Goal: Information Seeking & Learning: Compare options

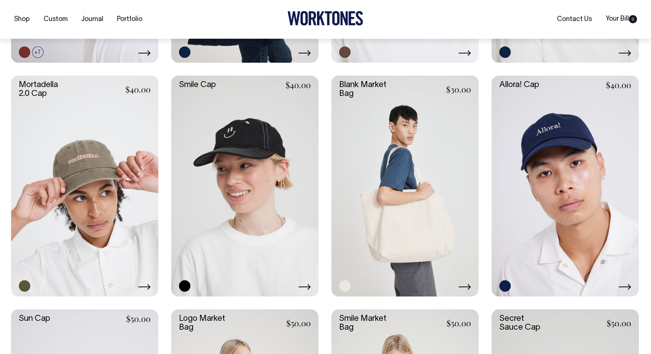
click at [71, 129] on link at bounding box center [84, 186] width 147 height 221
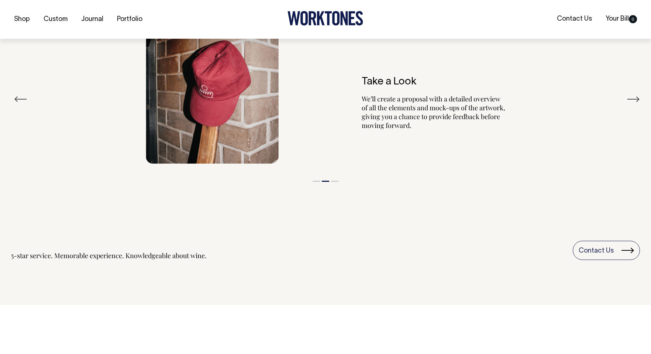
scroll to position [938, 0]
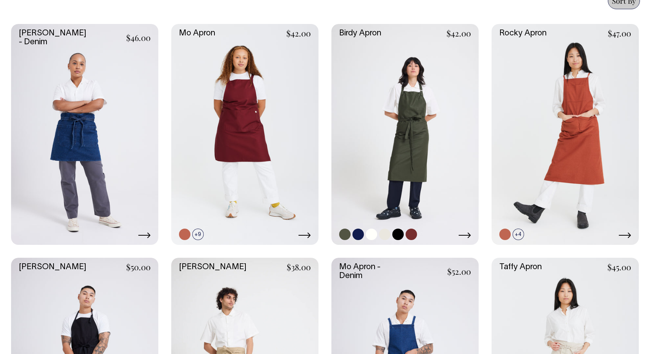
scroll to position [333, 0]
click at [361, 105] on link at bounding box center [404, 134] width 147 height 221
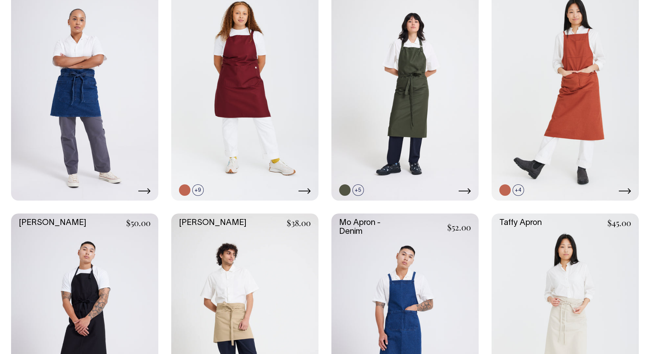
click at [82, 250] on link at bounding box center [84, 324] width 147 height 221
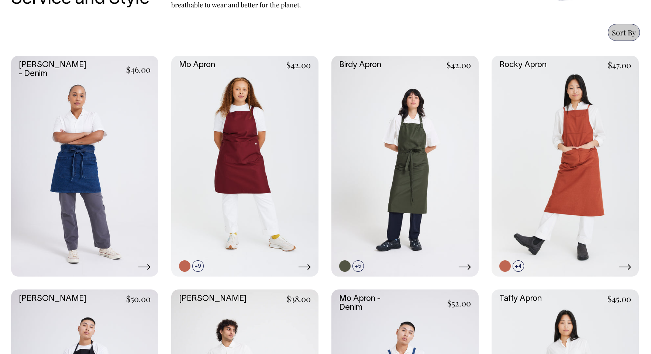
scroll to position [301, 0]
click at [211, 215] on link at bounding box center [244, 166] width 147 height 221
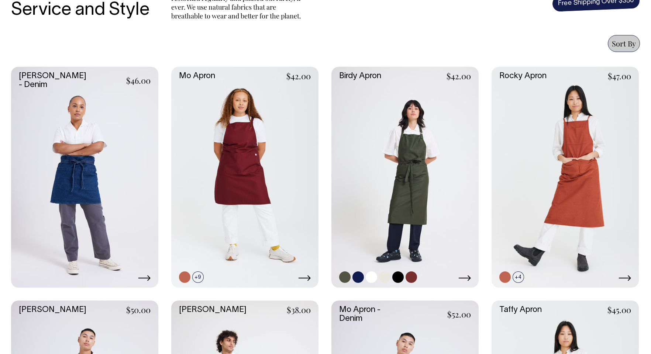
scroll to position [290, 0]
click at [400, 128] on link at bounding box center [404, 177] width 147 height 221
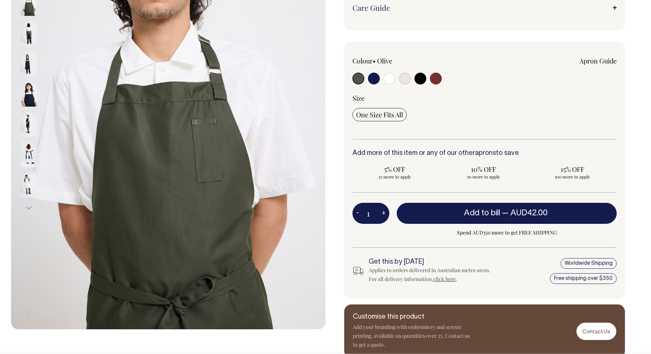
scroll to position [181, 0]
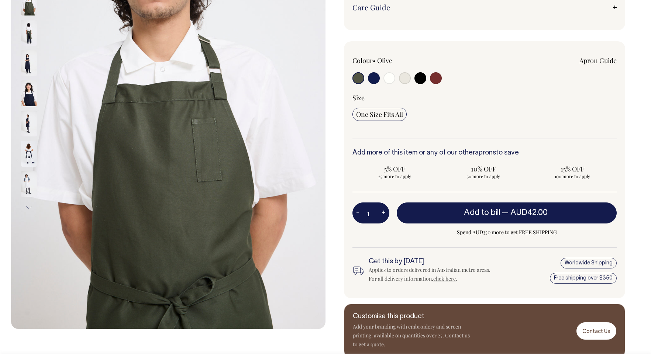
click at [401, 78] on input "radio" at bounding box center [405, 78] width 12 height 12
radio input "true"
select select "Natural"
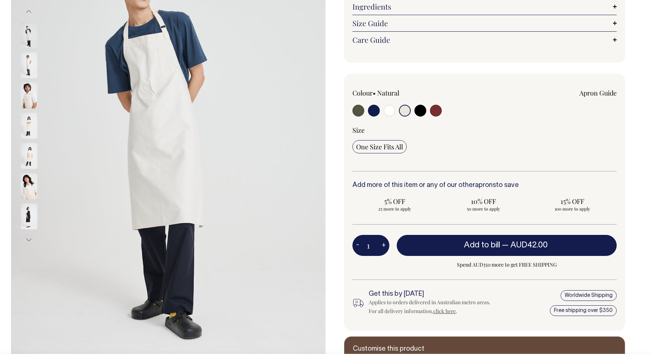
scroll to position [149, 0]
click at [386, 111] on input "radio" at bounding box center [390, 111] width 12 height 12
radio input "true"
select select "Off-White"
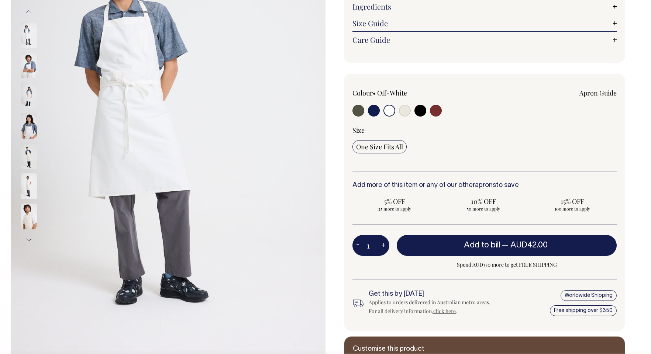
click at [400, 111] on input "radio" at bounding box center [405, 111] width 12 height 12
radio input "true"
select select "Natural"
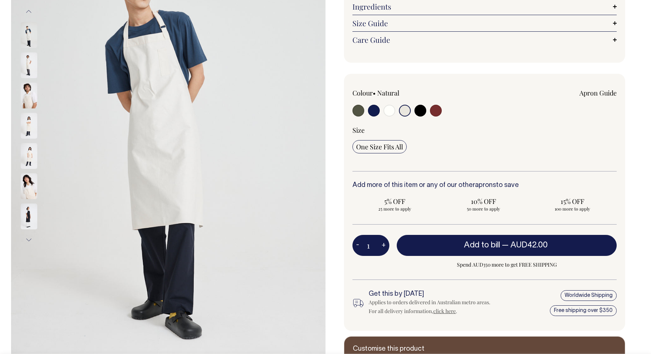
click at [422, 111] on input "radio" at bounding box center [421, 111] width 12 height 12
radio input "true"
select select "Black"
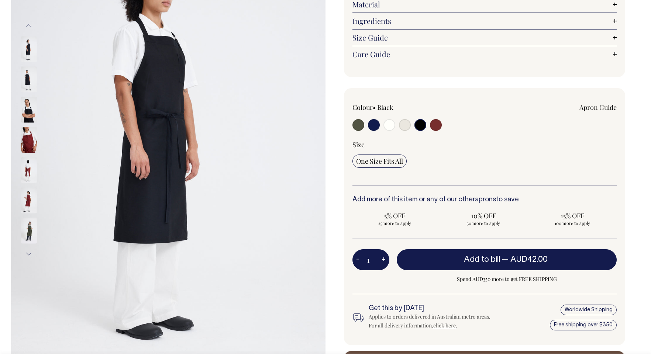
scroll to position [134, 0]
click at [433, 121] on input "radio" at bounding box center [436, 125] width 12 height 12
radio input "true"
select select "Burgundy"
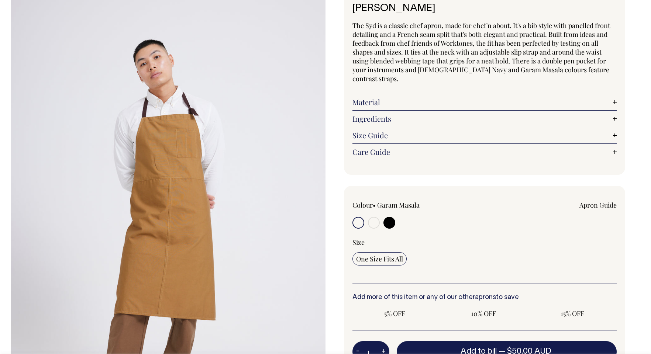
scroll to position [57, 0]
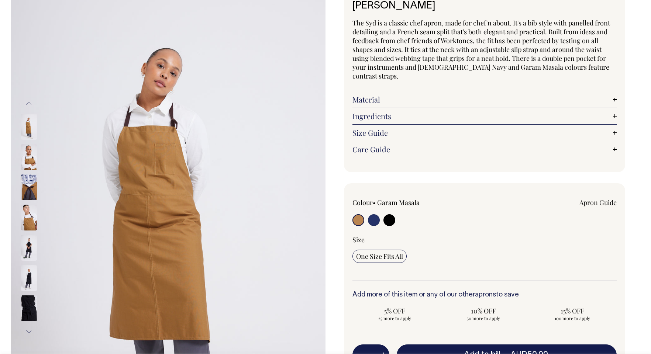
click at [372, 214] on input "radio" at bounding box center [374, 220] width 12 height 12
radio input "true"
select select "French Navy"
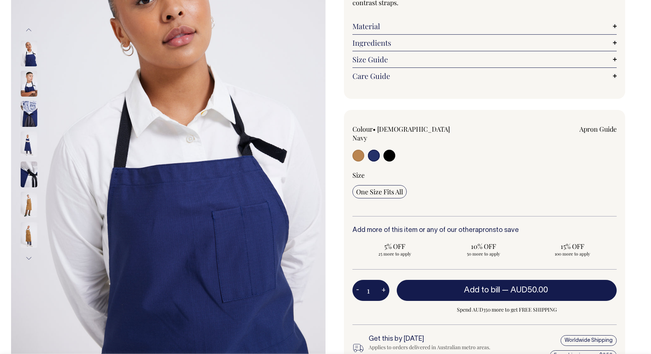
scroll to position [131, 0]
click at [392, 150] on input "radio" at bounding box center [390, 156] width 12 height 12
radio input "true"
select select "Black"
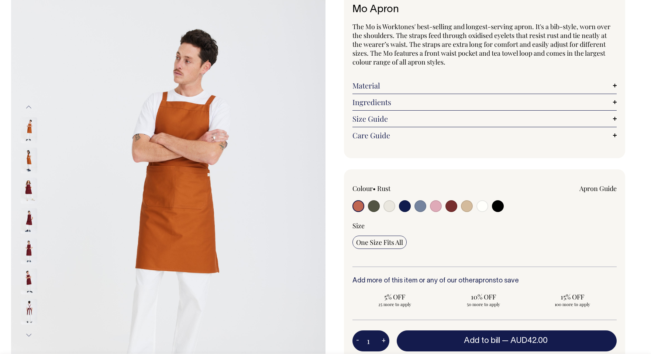
scroll to position [54, 0]
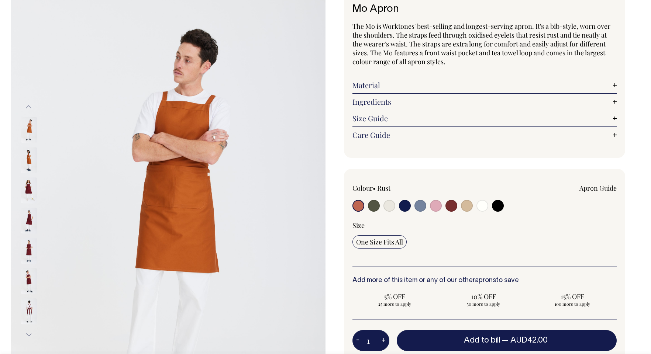
click at [376, 205] on input "radio" at bounding box center [374, 206] width 12 height 12
radio input "true"
select select "Olive"
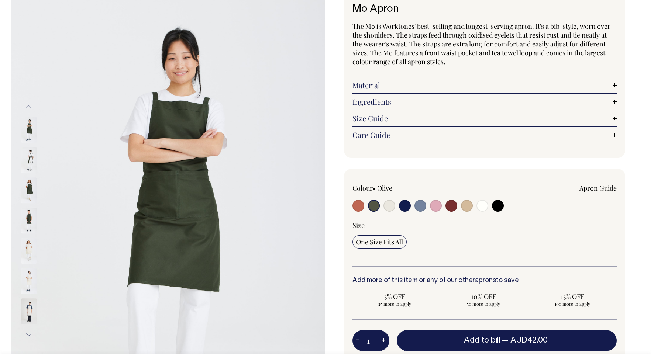
click at [387, 206] on input "radio" at bounding box center [390, 206] width 12 height 12
radio input "true"
radio input "false"
select select "Natural"
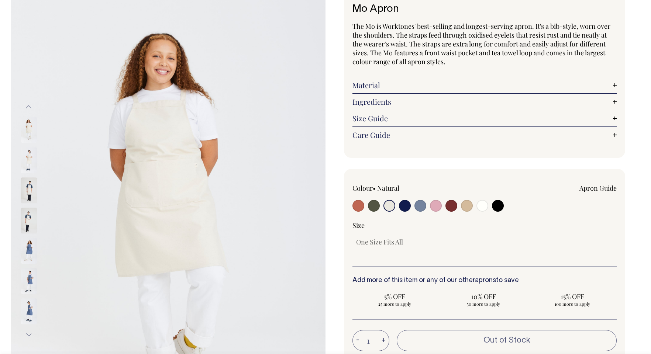
click at [400, 207] on input "radio" at bounding box center [405, 206] width 12 height 12
radio input "true"
select select "Dark Navy"
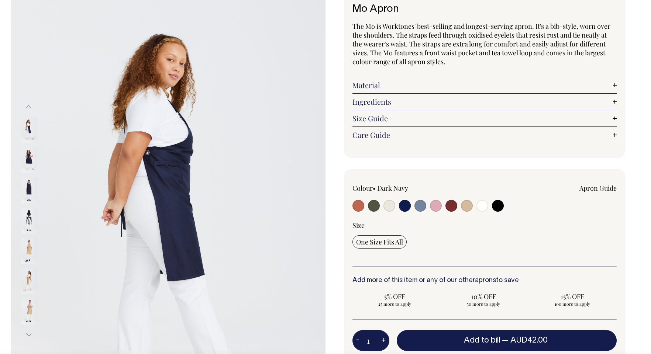
click at [420, 207] on input "radio" at bounding box center [421, 206] width 12 height 12
radio input "true"
select select "Blue/Grey"
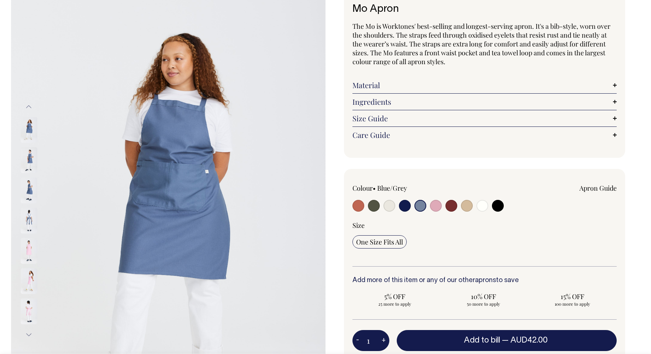
click at [497, 209] on input "radio" at bounding box center [498, 206] width 12 height 12
radio input "true"
select select "Black"
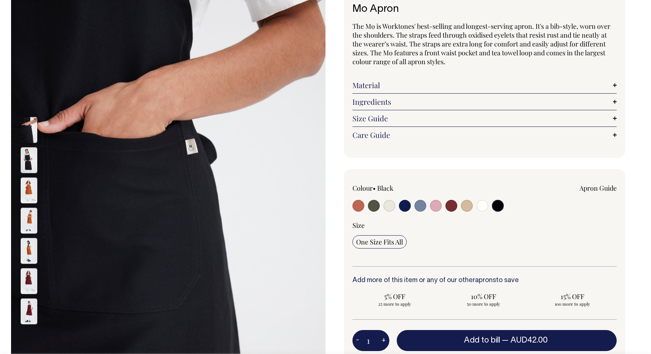
click at [465, 207] on input "radio" at bounding box center [467, 206] width 12 height 12
radio input "true"
select select "Khaki"
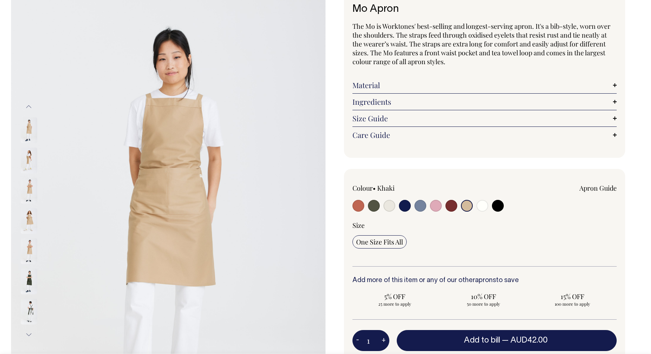
click at [447, 208] on input "radio" at bounding box center [452, 206] width 12 height 12
radio input "true"
select select "Burgundy"
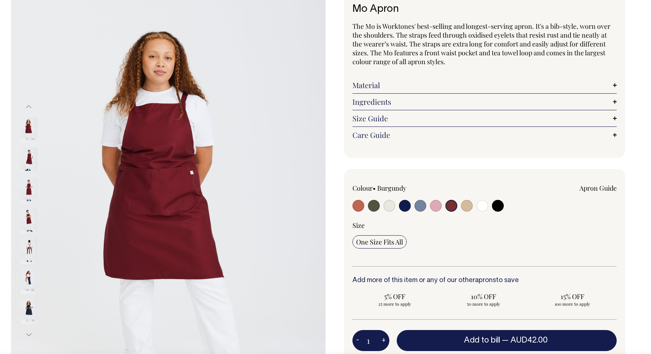
click at [430, 207] on input "radio" at bounding box center [436, 206] width 12 height 12
radio input "true"
select select "Pink"
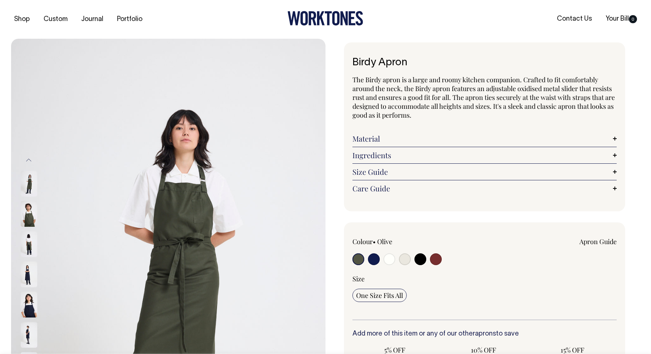
click at [437, 260] on input "radio" at bounding box center [436, 260] width 12 height 12
radio input "true"
select select "Burgundy"
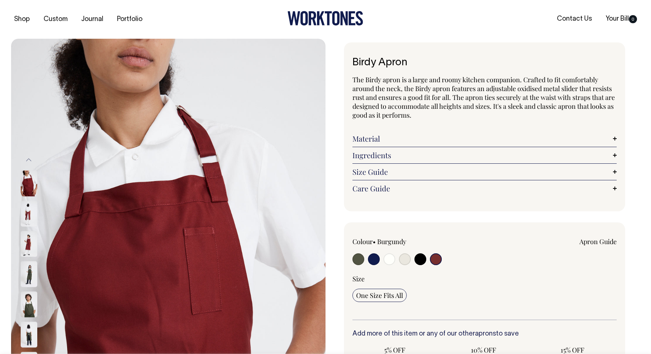
click at [406, 259] on input "radio" at bounding box center [405, 260] width 12 height 12
radio input "true"
select select "Natural"
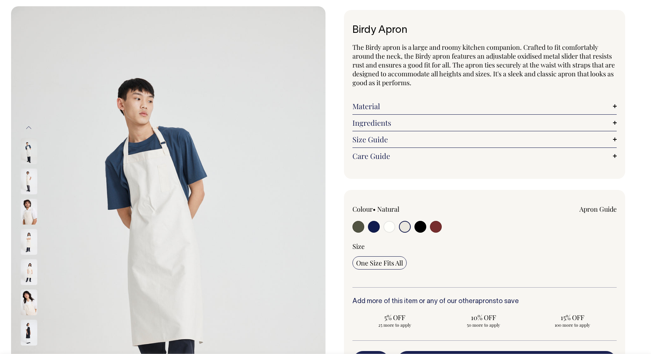
scroll to position [33, 0]
click at [388, 225] on input "radio" at bounding box center [390, 227] width 12 height 12
radio input "true"
select select "Off-White"
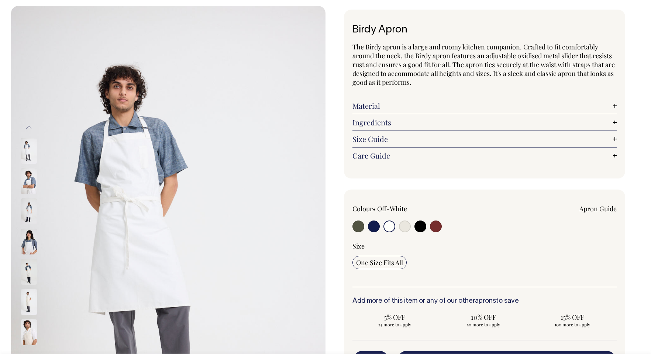
click at [401, 226] on input "radio" at bounding box center [405, 227] width 12 height 12
radio input "true"
select select "Natural"
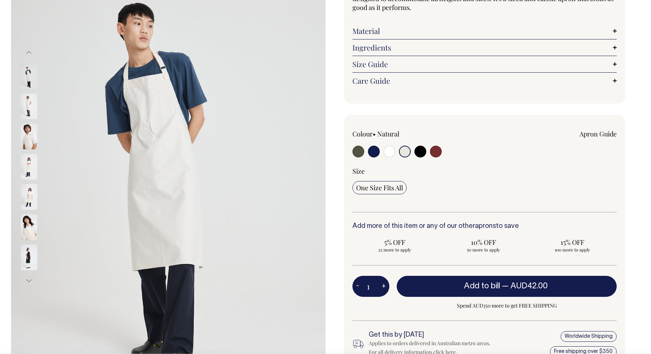
scroll to position [108, 0]
click at [30, 135] on img at bounding box center [29, 136] width 17 height 26
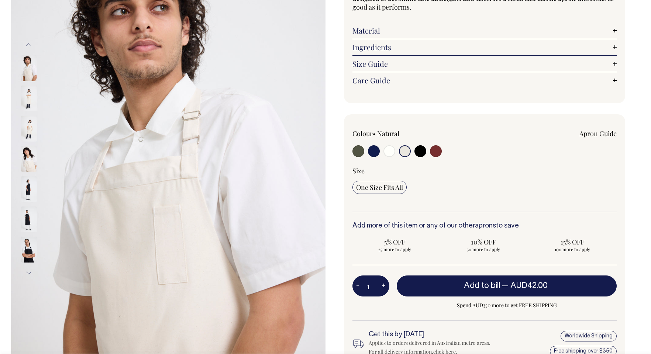
click at [24, 158] on img at bounding box center [29, 159] width 17 height 26
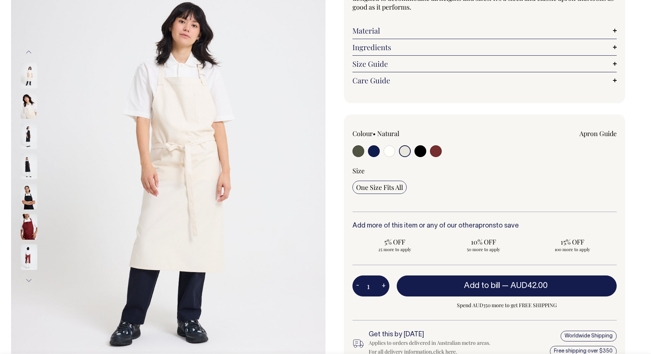
click at [32, 80] on img at bounding box center [29, 76] width 17 height 26
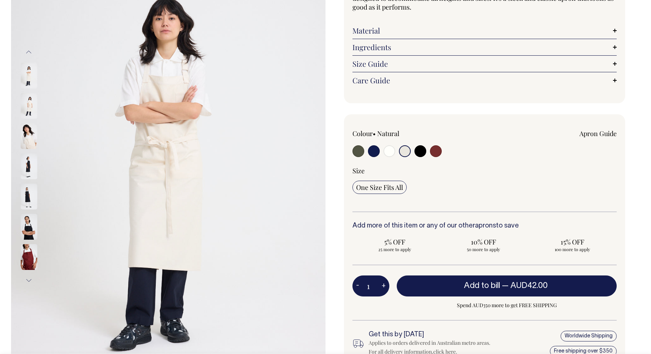
click at [30, 76] on img at bounding box center [29, 76] width 17 height 26
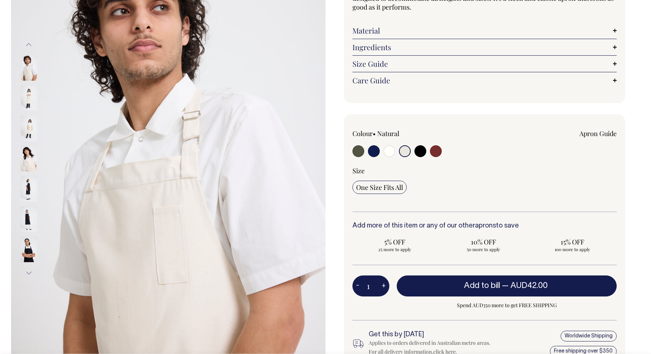
click at [27, 164] on img at bounding box center [29, 159] width 17 height 26
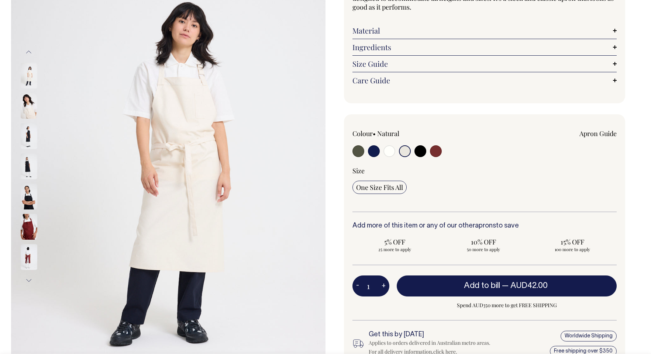
click at [32, 52] on button "Previous" at bounding box center [28, 52] width 11 height 17
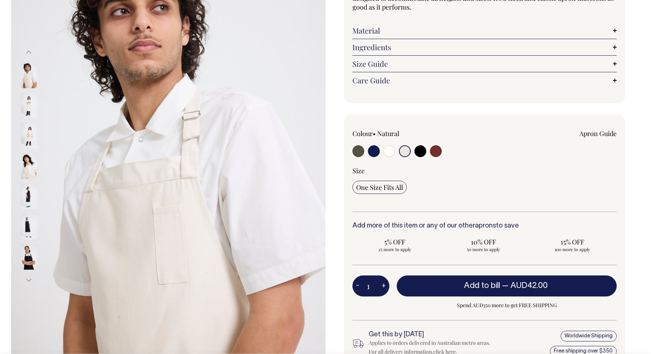
click at [27, 74] on img at bounding box center [29, 76] width 17 height 26
click at [271, 76] on img at bounding box center [168, 159] width 315 height 457
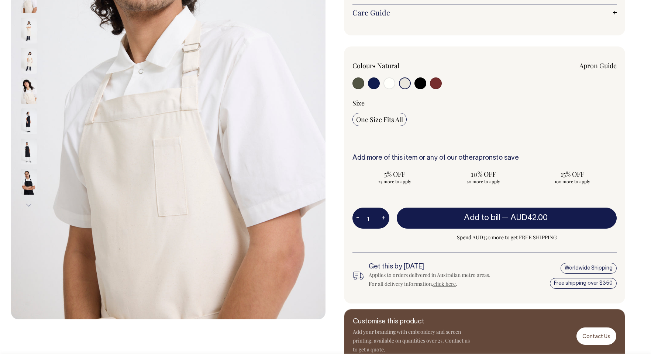
scroll to position [176, 0]
click at [420, 85] on input "radio" at bounding box center [421, 84] width 12 height 12
radio input "true"
select select "Black"
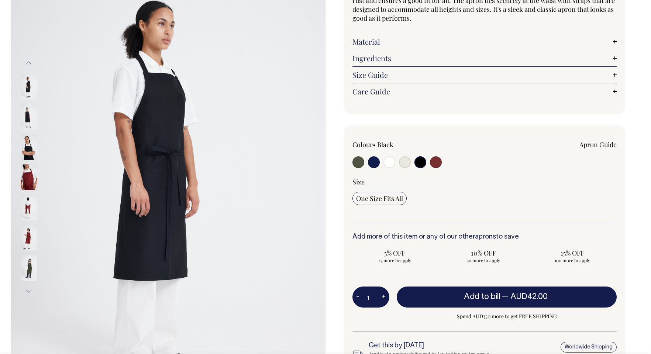
scroll to position [97, 0]
click at [359, 161] on input "radio" at bounding box center [359, 163] width 12 height 12
radio input "true"
select select "Olive"
